Goal: Register for event/course

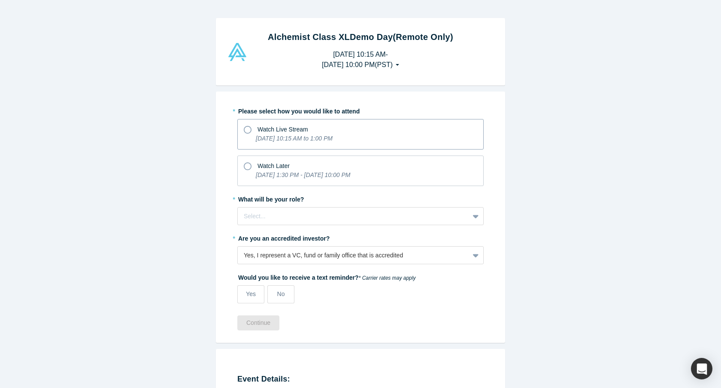
click at [249, 130] on icon at bounding box center [248, 130] width 8 height 8
click at [0, 0] on input "Watch Live Stream [DATE] 10:15 AM to 1:00 PM" at bounding box center [0, 0] width 0 height 0
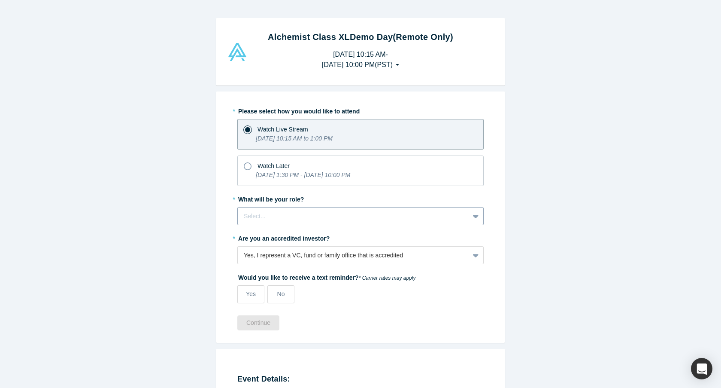
click at [327, 216] on div at bounding box center [353, 216] width 219 height 11
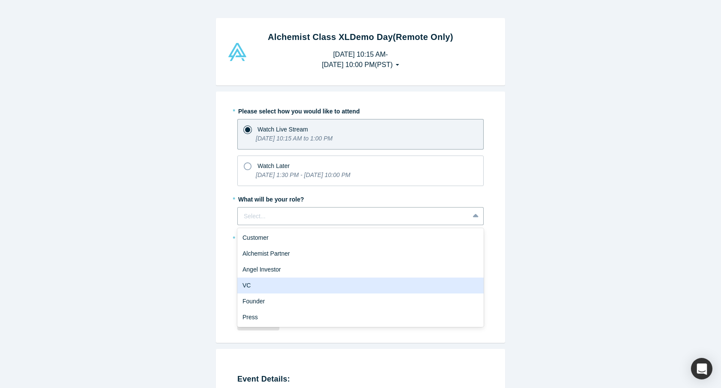
click at [309, 282] on div "VC" at bounding box center [360, 285] width 247 height 16
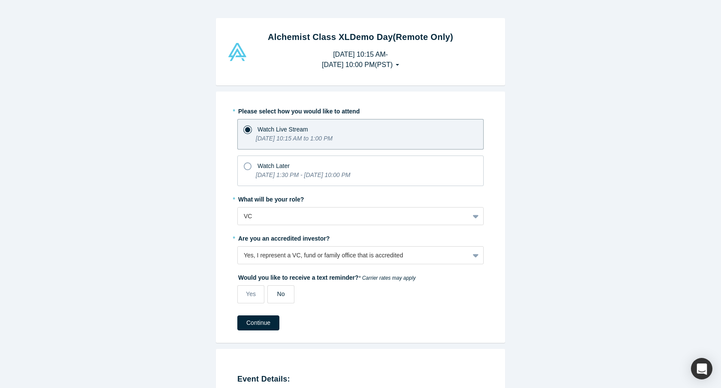
click at [279, 291] on span "No" at bounding box center [281, 293] width 8 height 7
click at [0, 0] on input "No" at bounding box center [0, 0] width 0 height 0
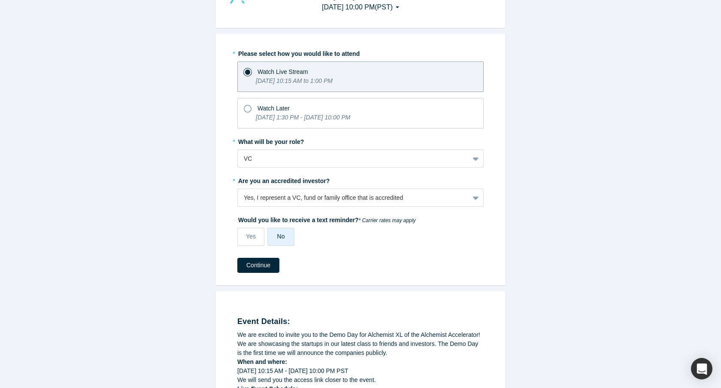
scroll to position [55, 0]
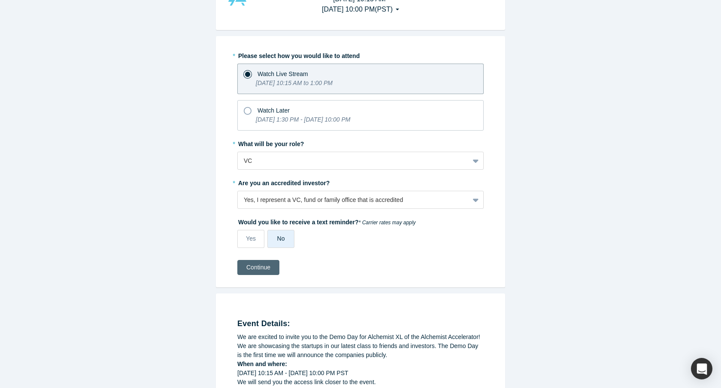
click at [252, 263] on button "Continue" at bounding box center [258, 267] width 42 height 15
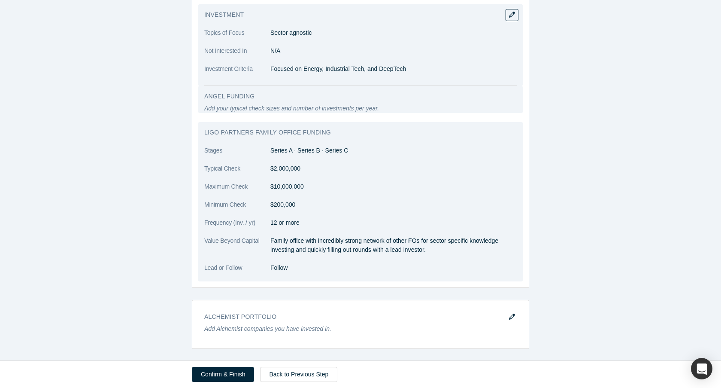
scroll to position [604, 0]
click at [283, 205] on dd "$200,000" at bounding box center [394, 203] width 247 height 9
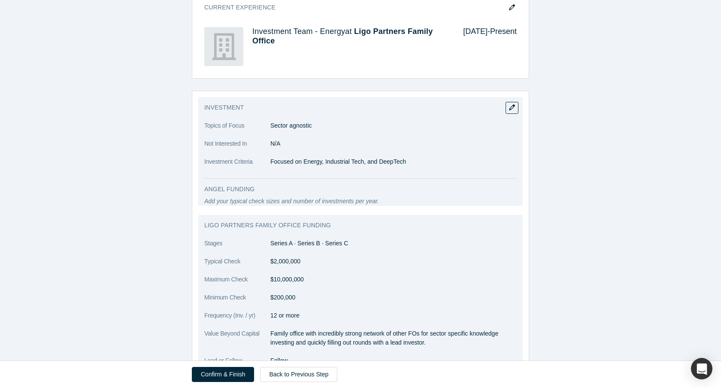
scroll to position [511, 0]
click at [512, 104] on icon "button" at bounding box center [512, 106] width 6 height 6
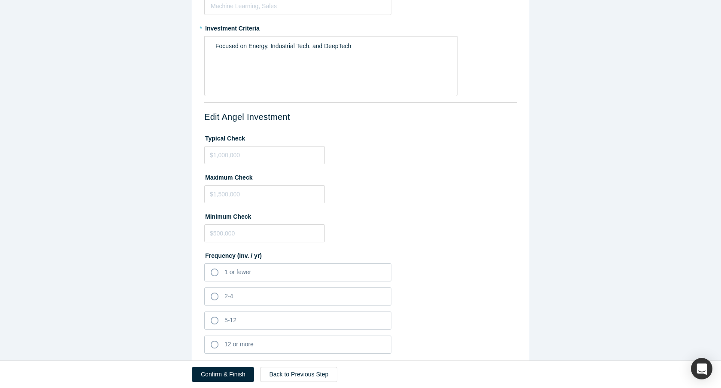
scroll to position [110, 0]
click at [220, 153] on input "tel" at bounding box center [264, 154] width 121 height 18
click at [219, 231] on input "tel" at bounding box center [264, 232] width 121 height 18
type input "$100,000"
click at [218, 195] on input "tel" at bounding box center [264, 193] width 121 height 18
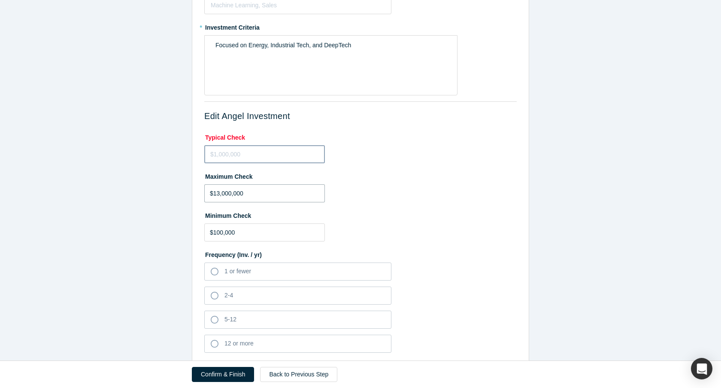
type input "$13,000,000"
click at [226, 157] on input "tel" at bounding box center [264, 154] width 121 height 18
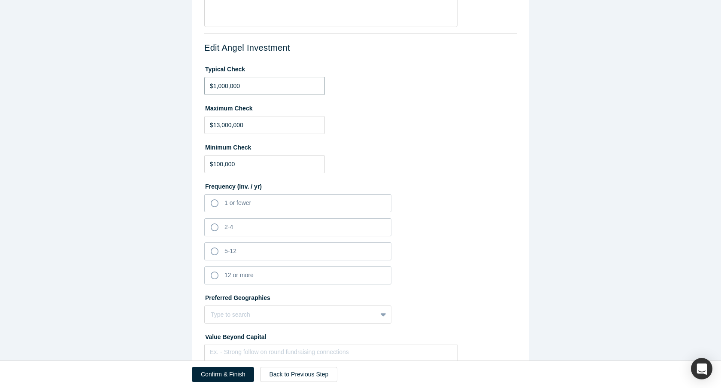
scroll to position [198, 0]
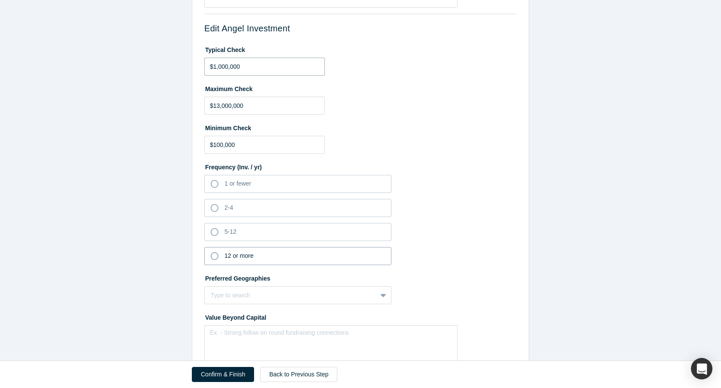
type input "$1,000,000"
click at [211, 254] on icon at bounding box center [215, 256] width 8 height 8
click at [0, 0] on input "12 or more" at bounding box center [0, 0] width 0 height 0
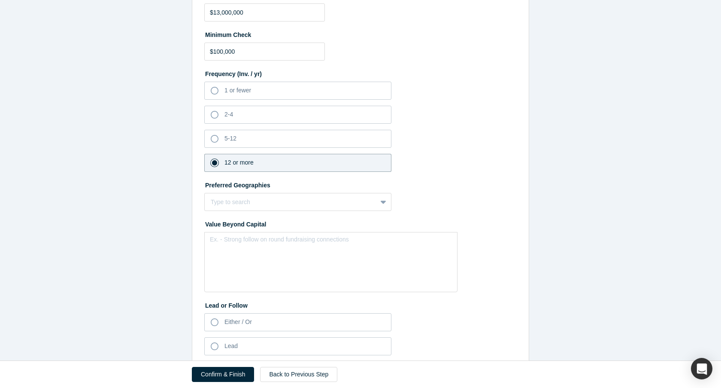
scroll to position [292, 0]
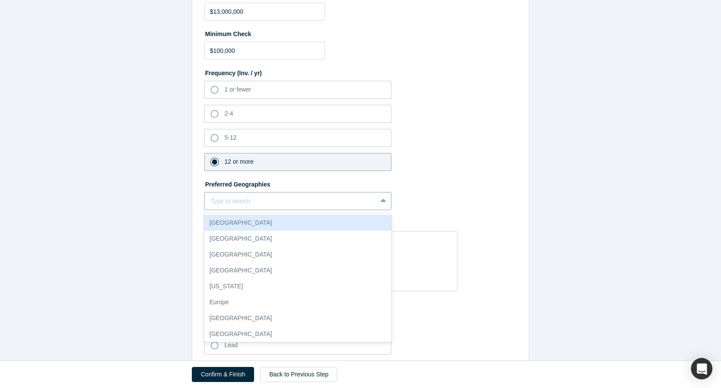
click at [304, 196] on div at bounding box center [291, 201] width 160 height 11
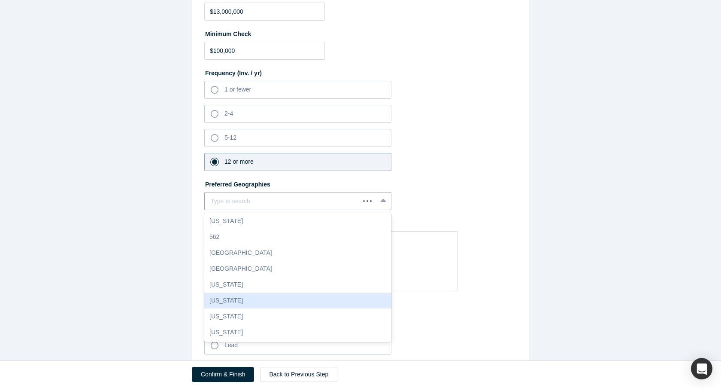
scroll to position [0, 0]
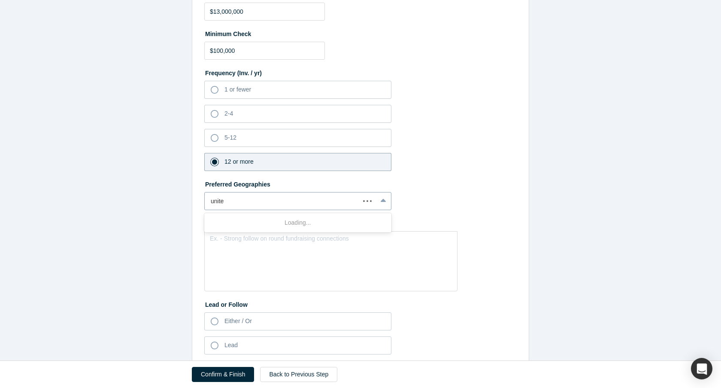
type input "united"
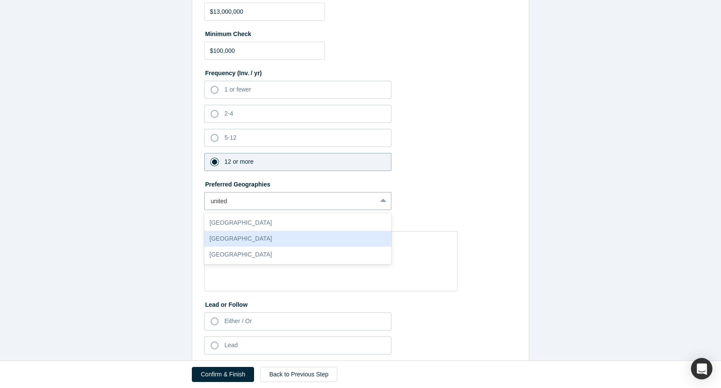
click at [238, 237] on div "[GEOGRAPHIC_DATA]" at bounding box center [297, 239] width 187 height 16
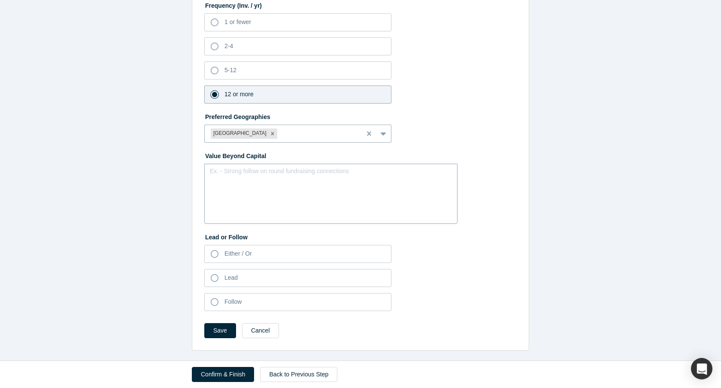
scroll to position [359, 0]
click at [213, 301] on icon at bounding box center [215, 302] width 8 height 8
click at [0, 0] on input "Follow" at bounding box center [0, 0] width 0 height 0
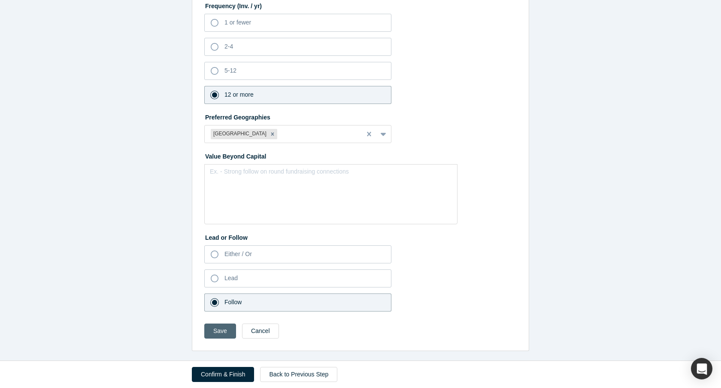
click at [217, 332] on button "Save" at bounding box center [220, 330] width 32 height 15
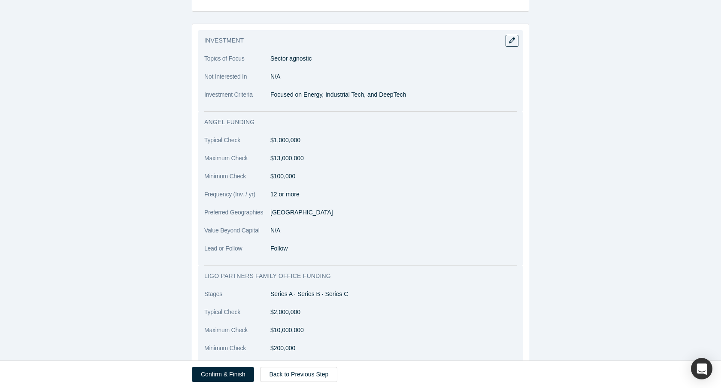
scroll to position [578, 0]
click at [512, 39] on icon "button" at bounding box center [512, 39] width 6 height 6
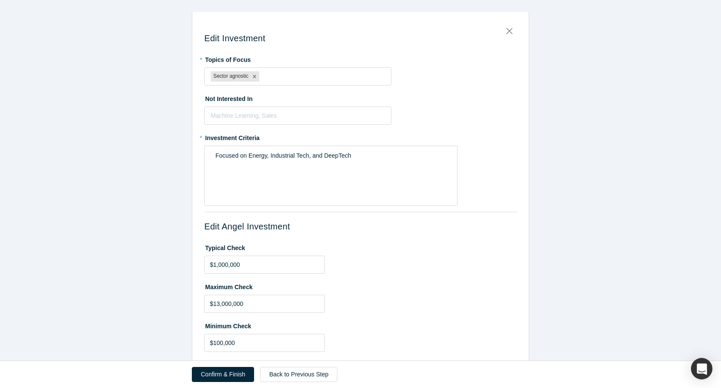
scroll to position [2, 0]
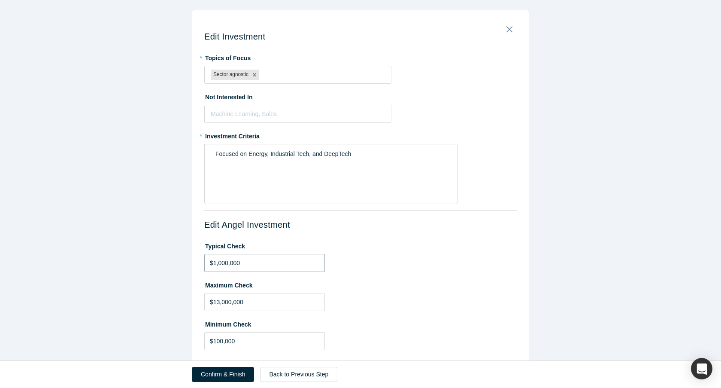
click at [250, 263] on input "$1,000,000" at bounding box center [264, 263] width 121 height 18
click at [250, 301] on input "$13,000,000" at bounding box center [264, 302] width 121 height 18
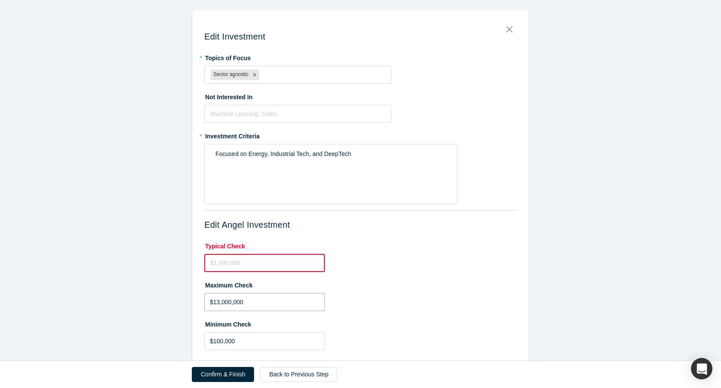
click at [250, 301] on input "$13,000,000" at bounding box center [264, 302] width 121 height 18
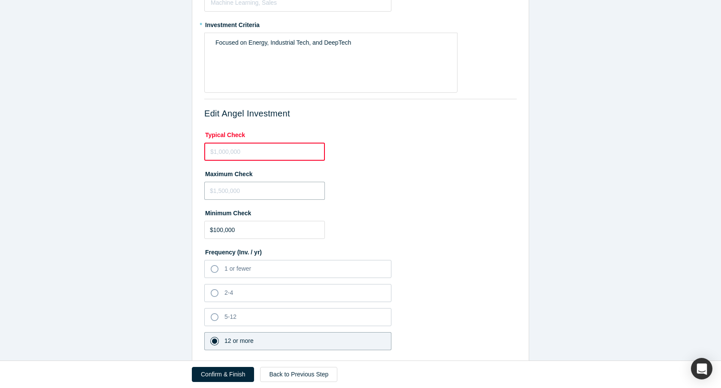
scroll to position [114, 0]
click at [247, 235] on input "$100,000" at bounding box center [264, 229] width 121 height 18
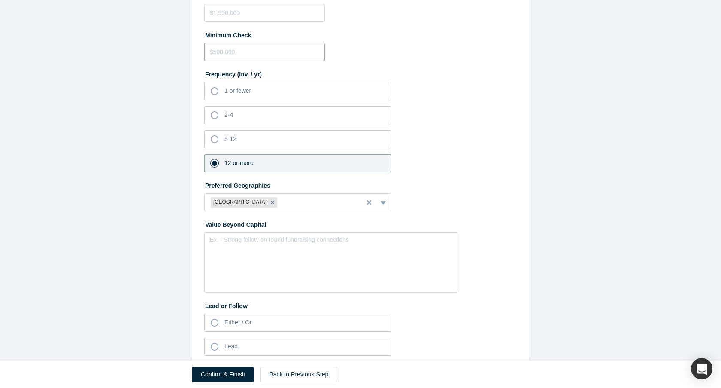
scroll to position [301, 0]
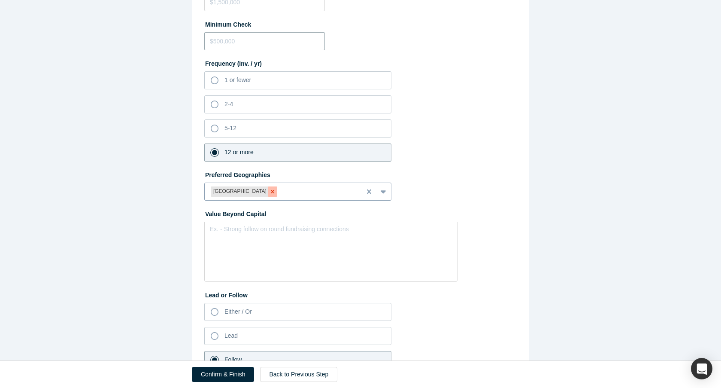
click at [270, 190] on icon "Remove United States" at bounding box center [273, 192] width 6 height 6
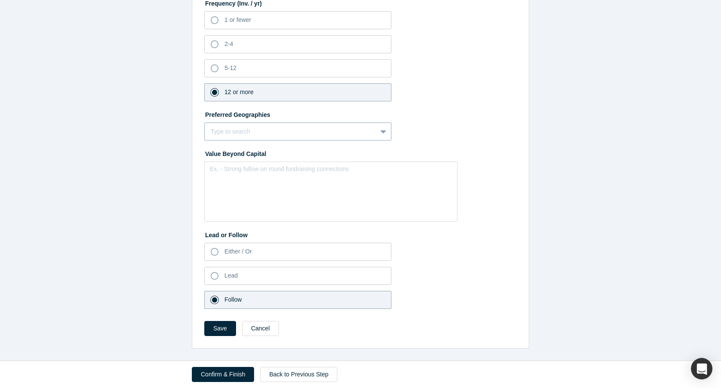
scroll to position [0, 0]
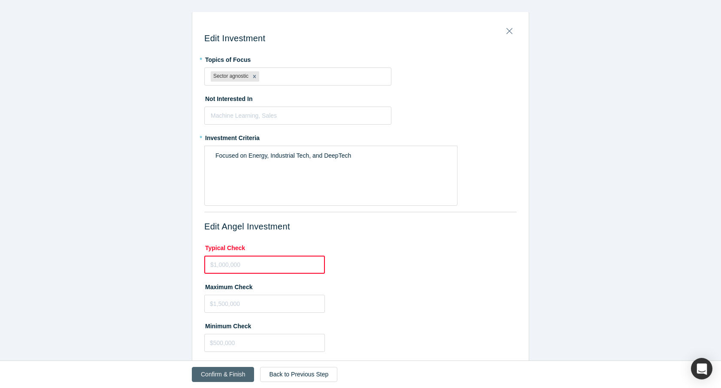
click at [220, 370] on button "Confirm & Finish" at bounding box center [223, 374] width 62 height 15
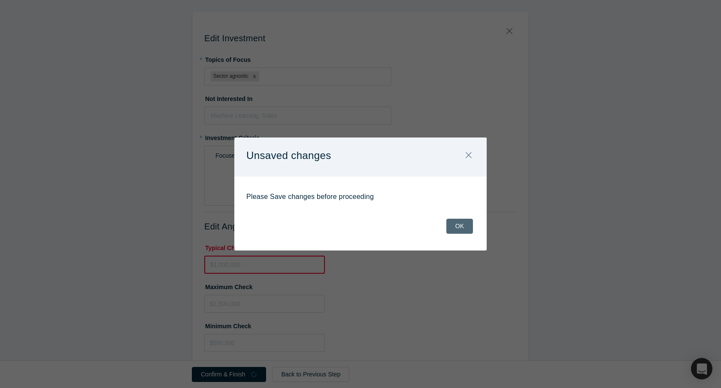
click at [459, 228] on button "OK" at bounding box center [460, 226] width 27 height 15
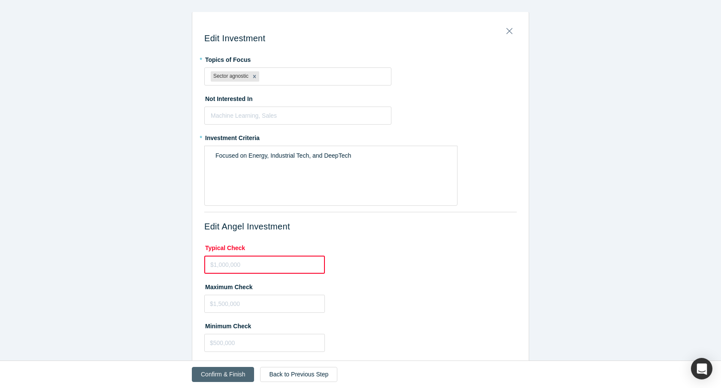
click at [219, 375] on button "Confirm & Finish" at bounding box center [223, 374] width 62 height 15
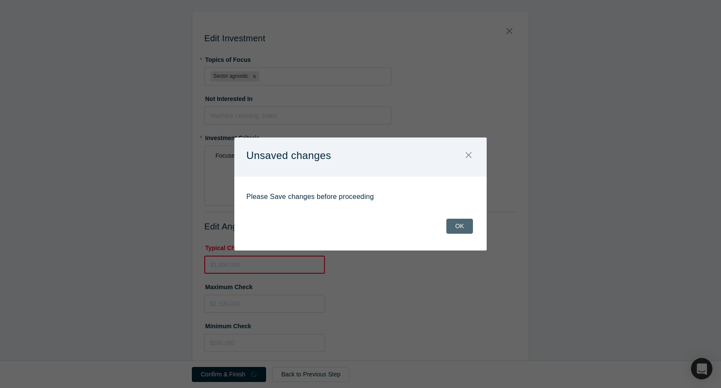
click at [458, 226] on button "OK" at bounding box center [460, 226] width 27 height 15
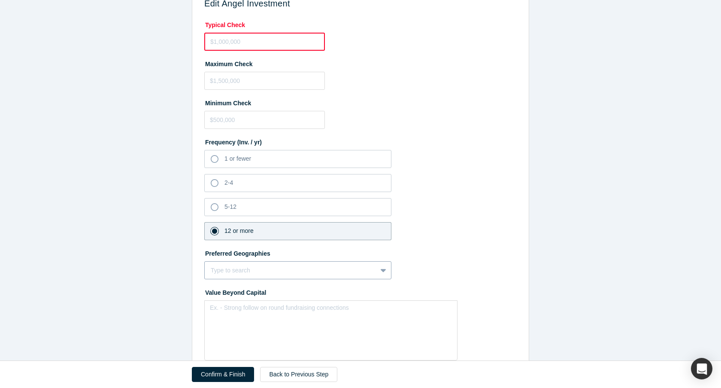
scroll to position [362, 0]
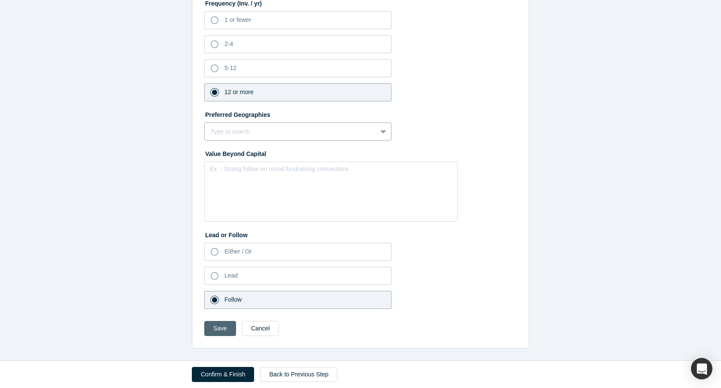
click at [222, 327] on button "Save" at bounding box center [220, 328] width 32 height 15
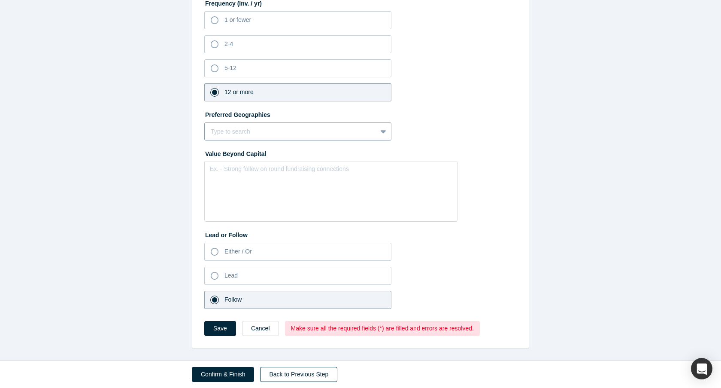
click at [284, 374] on link "Back to Previous Step" at bounding box center [298, 374] width 77 height 15
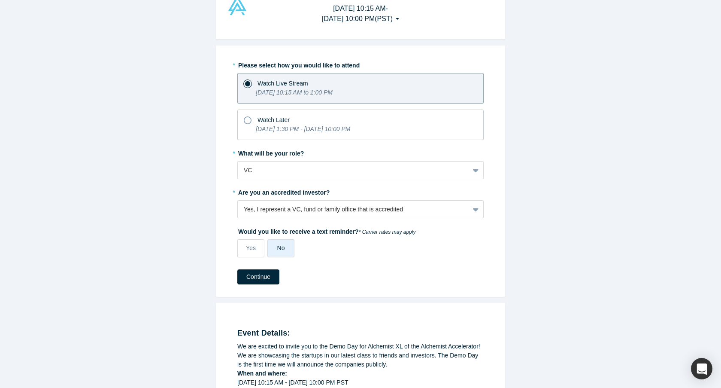
scroll to position [46, 0]
click at [248, 275] on button "Continue" at bounding box center [258, 276] width 42 height 15
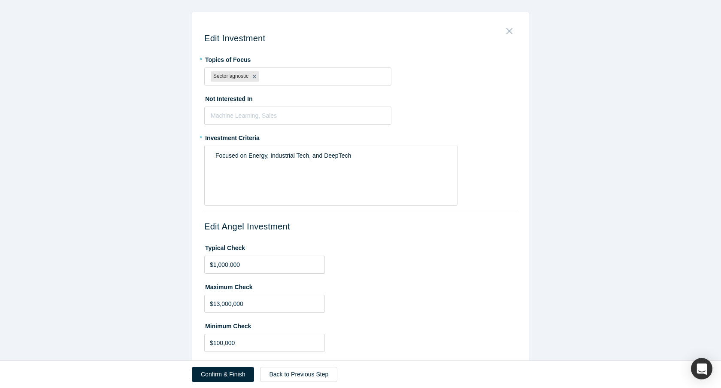
click at [507, 33] on icon "Close" at bounding box center [510, 30] width 6 height 9
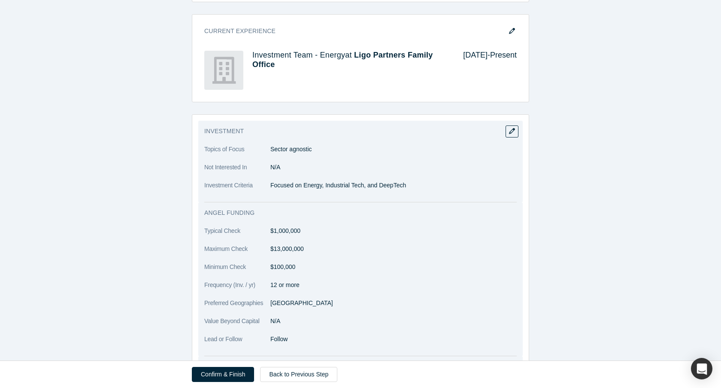
scroll to position [487, 0]
click at [511, 129] on icon "button" at bounding box center [512, 130] width 6 height 6
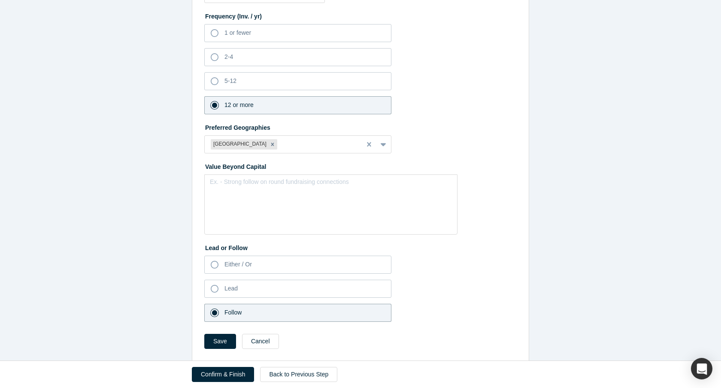
scroll to position [362, 0]
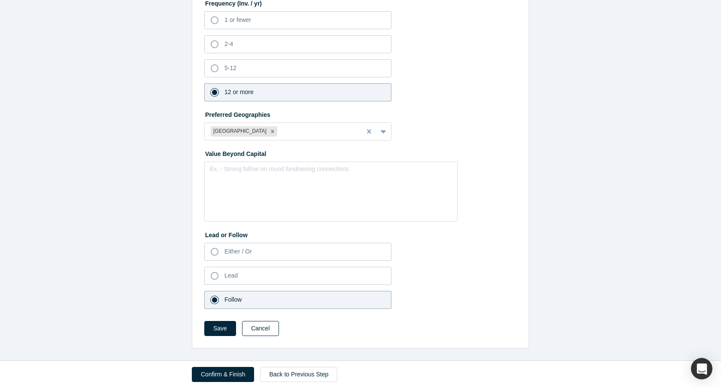
click at [263, 329] on button "Cancel" at bounding box center [260, 328] width 37 height 15
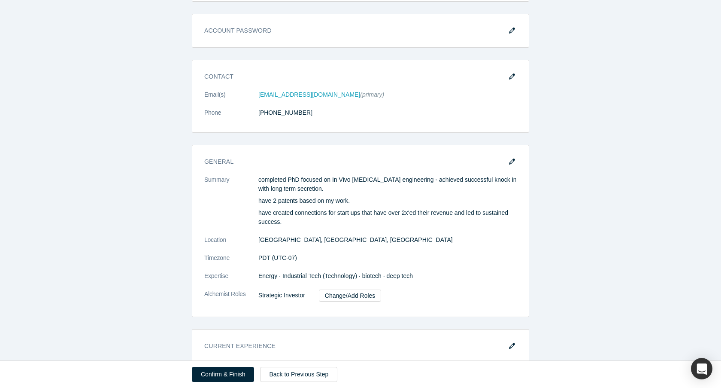
scroll to position [0, 0]
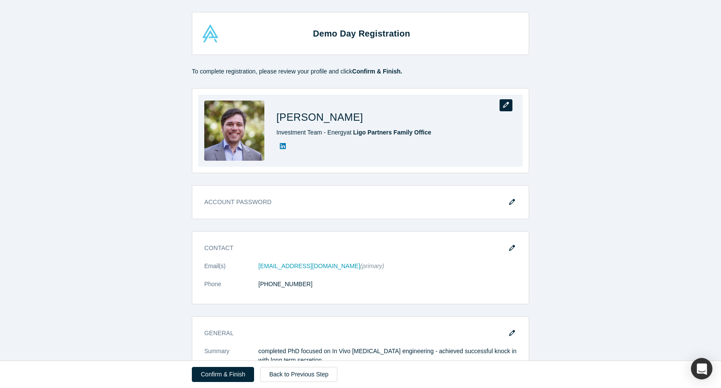
click at [501, 104] on button "button" at bounding box center [506, 105] width 13 height 12
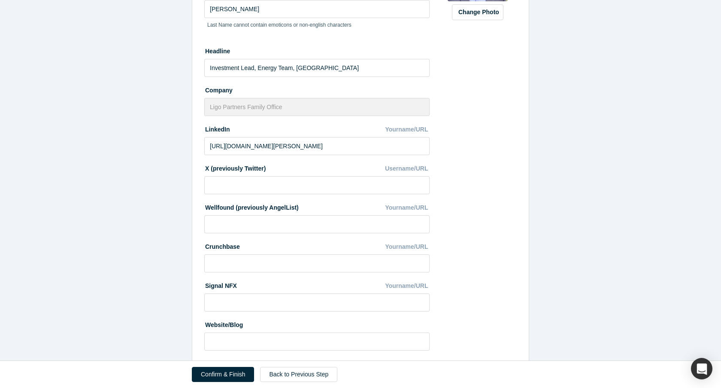
scroll to position [174, 0]
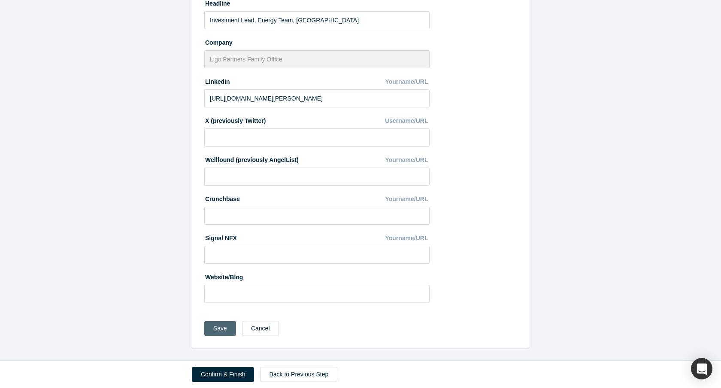
click at [217, 327] on button "Save" at bounding box center [220, 328] width 32 height 15
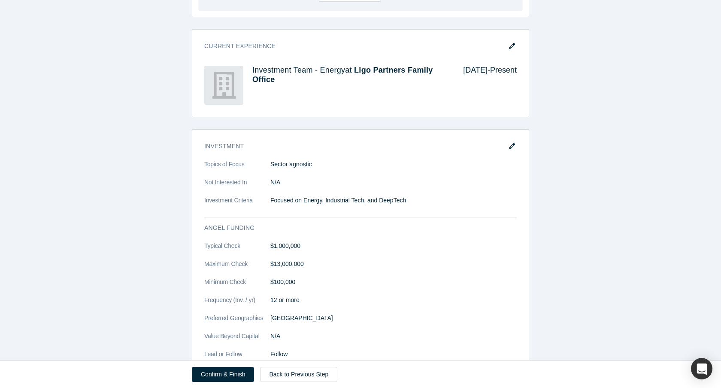
scroll to position [472, 0]
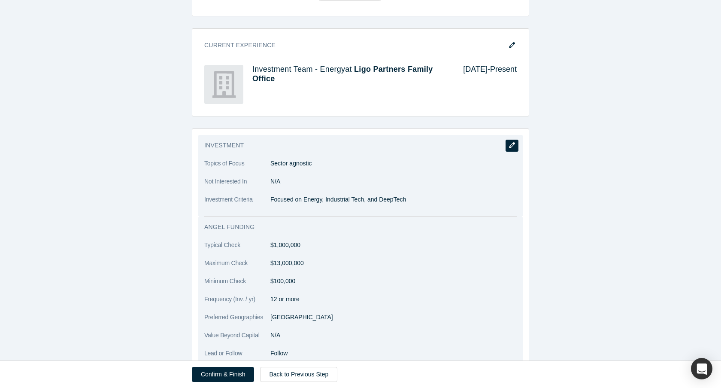
click at [514, 144] on icon "button" at bounding box center [512, 145] width 6 height 6
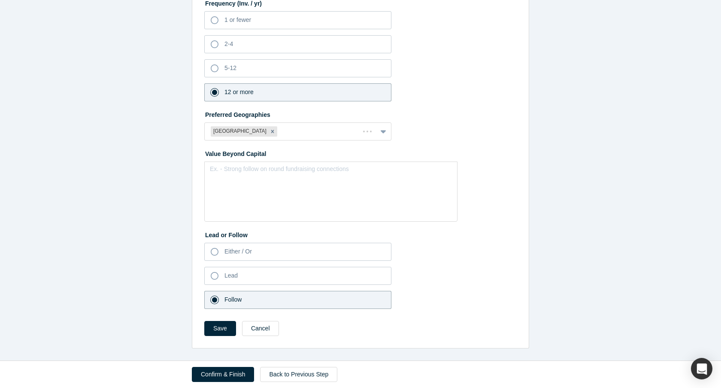
scroll to position [0, 0]
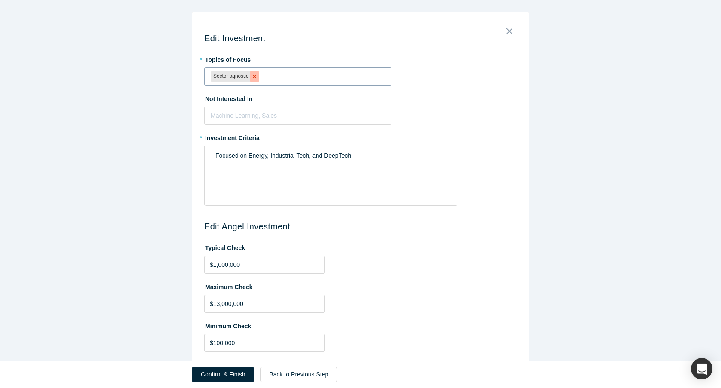
click at [255, 76] on icon "Remove Sector agnostic" at bounding box center [254, 76] width 3 height 3
drag, startPoint x: 366, startPoint y: 155, endPoint x: 142, endPoint y: 137, distance: 225.3
click at [142, 137] on div "Edit Investment * Topics of Focus Machine Learning, Sales To pick up a draggabl…" at bounding box center [360, 361] width 721 height 698
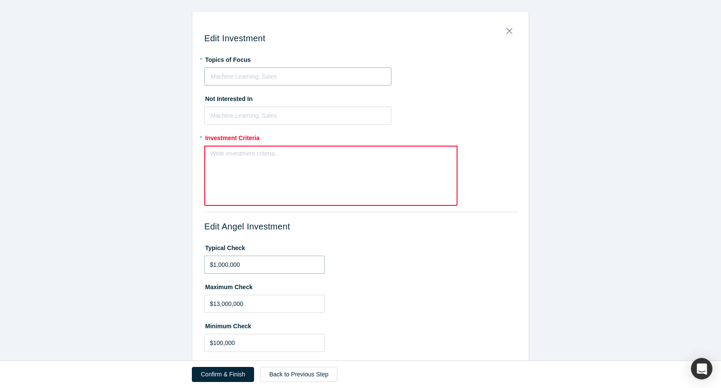
drag, startPoint x: 259, startPoint y: 264, endPoint x: 109, endPoint y: 250, distance: 150.5
click at [109, 250] on div "Edit Investment * Topics of Focus Machine Learning, Sales To pick up a draggabl…" at bounding box center [360, 361] width 721 height 698
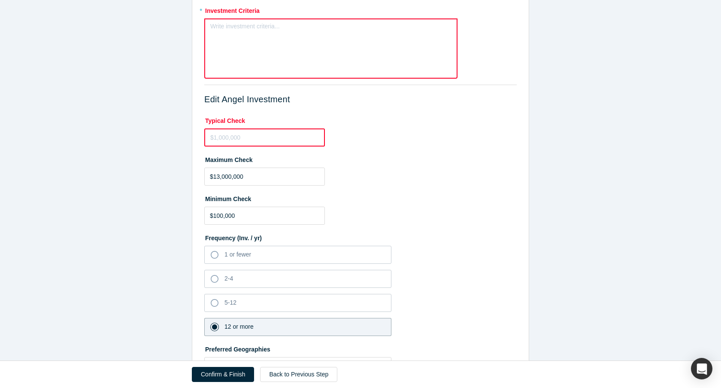
scroll to position [129, 0]
drag, startPoint x: 256, startPoint y: 170, endPoint x: 155, endPoint y: 170, distance: 100.9
click at [155, 170] on div "Edit Investment * Topics of Focus Machine Learning, Sales To pick up a draggabl…" at bounding box center [360, 232] width 721 height 698
click at [233, 167] on input "$13,000,000" at bounding box center [264, 175] width 121 height 18
click at [233, 169] on input "$13,000,000" at bounding box center [264, 175] width 121 height 18
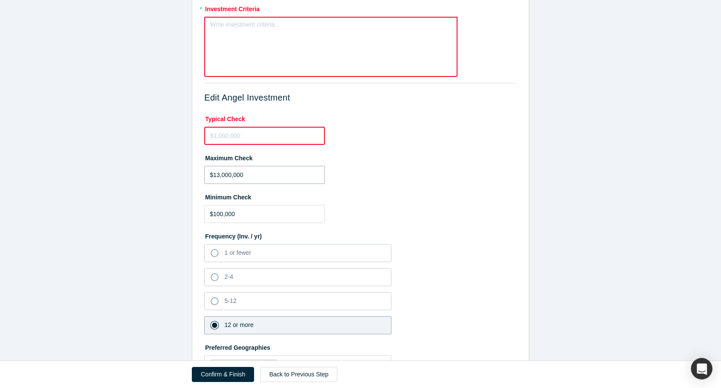
click at [233, 169] on input "$13,000,000" at bounding box center [264, 175] width 121 height 18
click at [233, 178] on input "$13,000,000" at bounding box center [264, 175] width 121 height 18
click at [231, 213] on input "$100,000" at bounding box center [264, 214] width 121 height 18
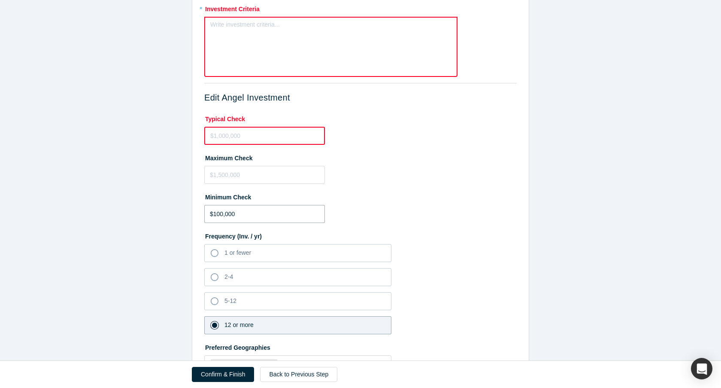
click at [231, 213] on input "$100,000" at bounding box center [264, 214] width 121 height 18
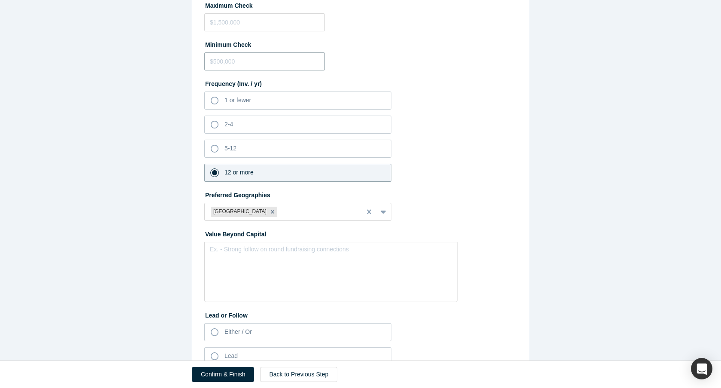
scroll to position [282, 0]
click at [218, 102] on icon at bounding box center [215, 100] width 8 height 8
click at [0, 0] on input "1 or fewer" at bounding box center [0, 0] width 0 height 0
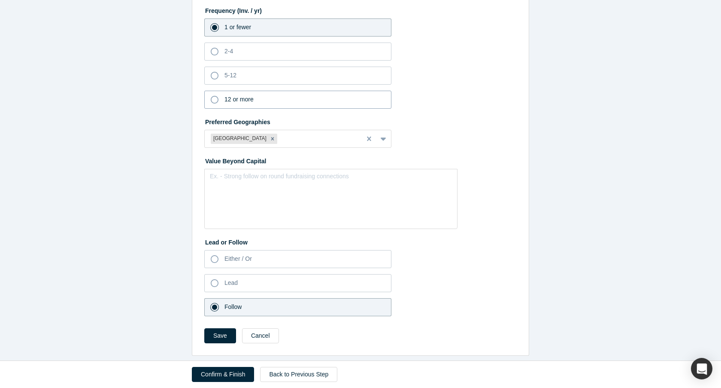
scroll to position [362, 0]
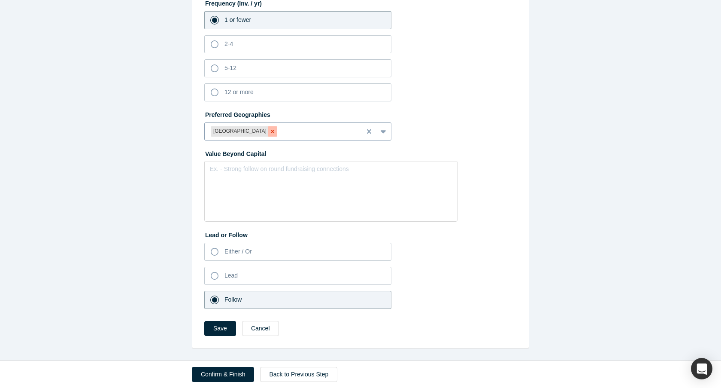
click at [271, 130] on icon "Remove United States" at bounding box center [272, 131] width 3 height 3
click at [218, 332] on button "Save" at bounding box center [220, 328] width 32 height 15
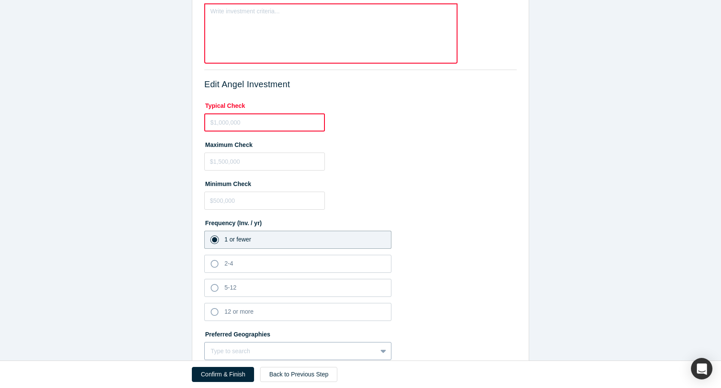
scroll to position [0, 0]
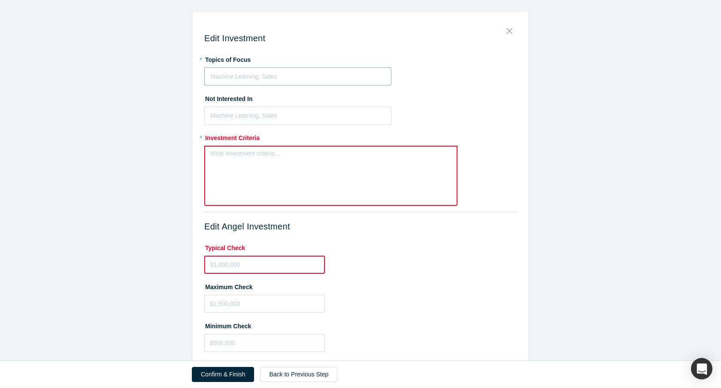
click at [511, 33] on icon "Close" at bounding box center [510, 30] width 6 height 9
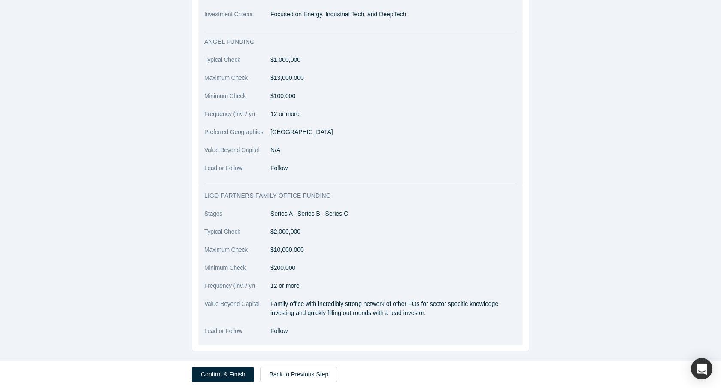
scroll to position [842, 0]
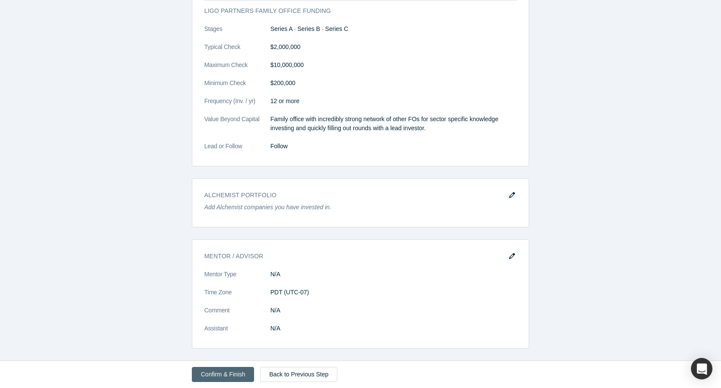
click at [225, 374] on button "Confirm & Finish" at bounding box center [223, 374] width 62 height 15
